Goal: Information Seeking & Learning: Learn about a topic

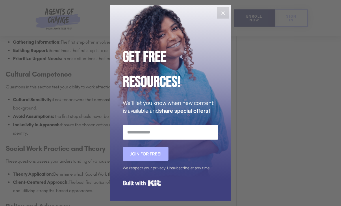
scroll to position [983, 0]
click at [226, 18] on button "Close" at bounding box center [224, 13] width 12 height 12
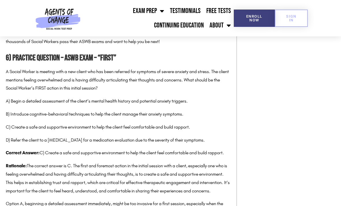
scroll to position [1737, 0]
click at [216, 9] on link "Free Tests" at bounding box center [219, 11] width 30 height 14
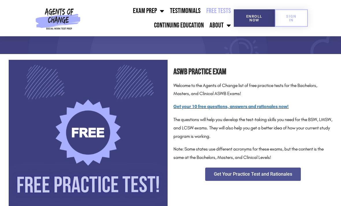
scroll to position [66, 0]
click at [188, 105] on link "Get your 10 free questions, answers and rationales now!" at bounding box center [231, 106] width 115 height 5
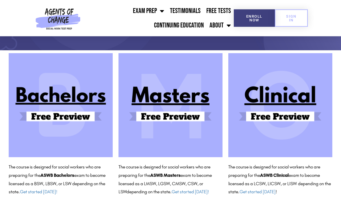
click at [161, 105] on img at bounding box center [171, 106] width 104 height 104
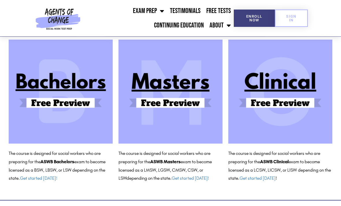
scroll to position [54, 0]
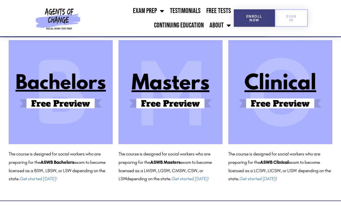
click at [168, 97] on img at bounding box center [171, 93] width 104 height 104
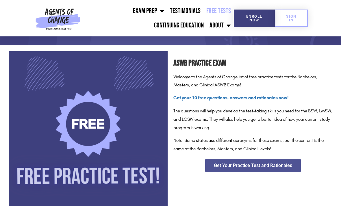
scroll to position [79, 0]
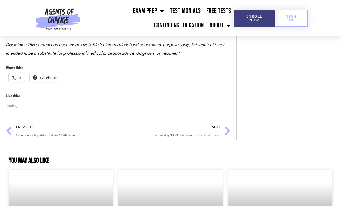
scroll to position [2078, 0]
